Goal: Transaction & Acquisition: Purchase product/service

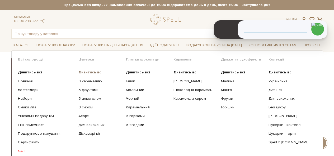
click at [81, 74] on b "Дивитись всі" at bounding box center [90, 72] width 24 height 4
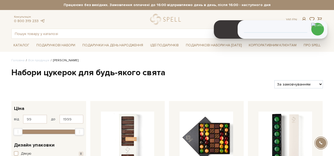
select select "https://spellchocolate.com/our-productions/seti-cukerok/?sort=p.price&order=DESC"
click at [274, 80] on select "За замовчуванням За Ціною (зростання) За Ціною (зменшення) Новинки За популярні…" at bounding box center [298, 84] width 48 height 8
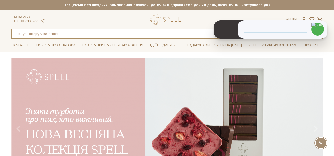
click at [99, 36] on input "text" at bounding box center [161, 33] width 299 height 9
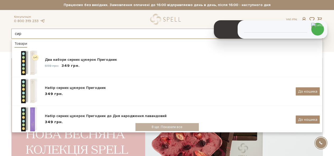
type input "сир"
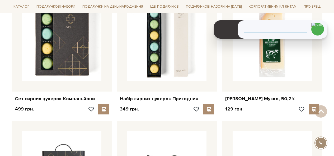
scroll to position [554, 0]
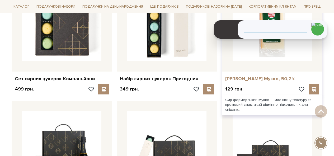
click at [257, 76] on link "[PERSON_NAME] Мукко, 50,2%" at bounding box center [272, 79] width 94 height 6
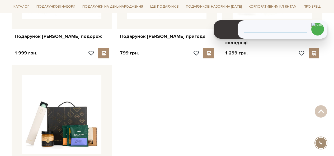
scroll to position [792, 0]
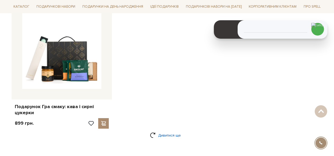
click at [158, 134] on link "Дивитися ще" at bounding box center [167, 135] width 34 height 9
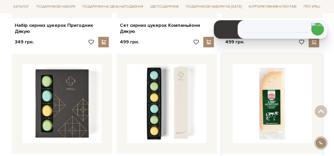
scroll to position [528, 0]
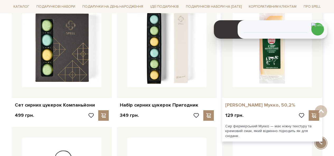
click at [245, 102] on link "[PERSON_NAME] Мукко, 50,2%" at bounding box center [272, 105] width 94 height 6
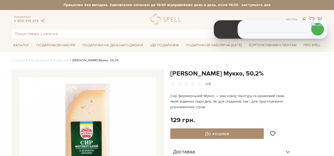
click at [212, 77] on h1 "[PERSON_NAME] Мукко, 50,2%" at bounding box center [246, 74] width 153 height 8
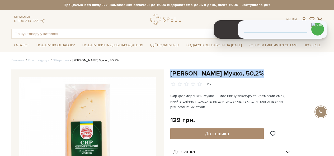
click at [212, 77] on h1 "[PERSON_NAME] Мукко, 50,2%" at bounding box center [246, 74] width 153 height 8
